Goal: Go to known website: Access a specific website the user already knows

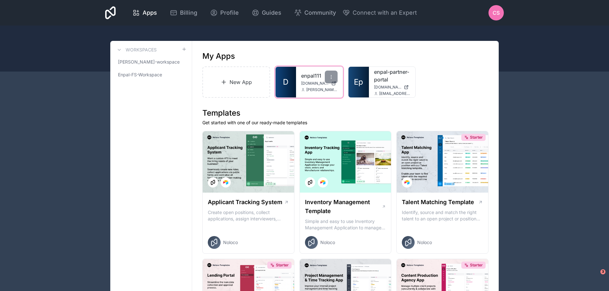
click at [307, 75] on link "enpal111" at bounding box center [319, 76] width 36 height 8
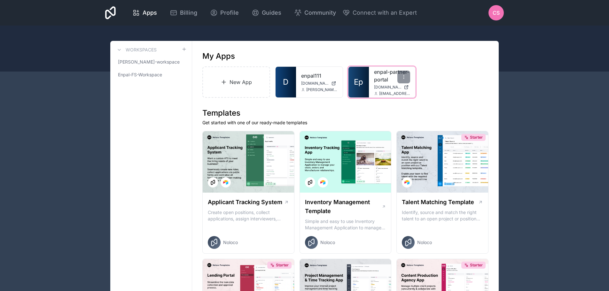
click at [389, 75] on link "enpal-partner-portal" at bounding box center [392, 75] width 36 height 15
